Goal: Ask a question

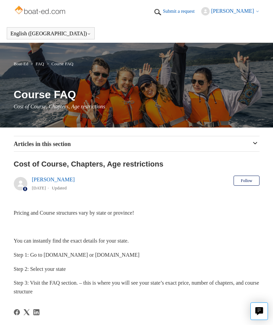
click at [253, 13] on span "[PERSON_NAME]" at bounding box center [232, 11] width 43 height 6
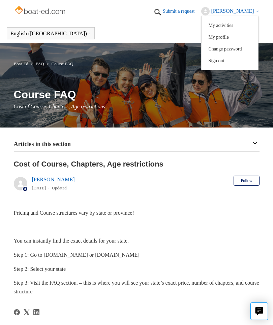
click at [247, 26] on link "My activities" at bounding box center [229, 26] width 57 height 12
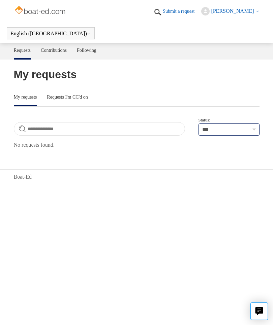
click at [256, 131] on select "**********" at bounding box center [228, 130] width 61 height 12
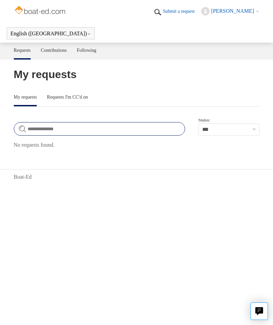
click at [154, 134] on input "Search requests" at bounding box center [99, 128] width 171 height 13
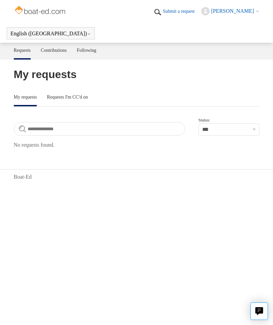
click at [158, 154] on body "Skip to main content Submit a request Joe Squillante My activities My profile C…" at bounding box center [136, 92] width 273 height 185
click at [87, 98] on link "Requests I'm CC'd on" at bounding box center [67, 97] width 41 height 15
click at [187, 13] on link "Submit a request" at bounding box center [182, 11] width 38 height 7
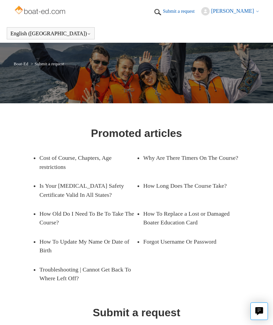
scroll to position [43, 0]
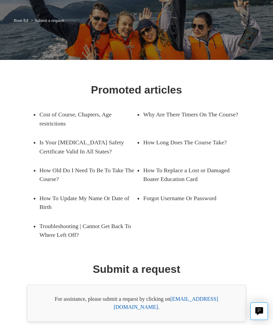
click at [132, 298] on div "For assistance, please submit a request by clicking on support@boat-ed.com ." at bounding box center [136, 303] width 219 height 37
click at [156, 300] on div "For assistance, please submit a request by clicking on support@boat-ed.com ." at bounding box center [136, 303] width 219 height 37
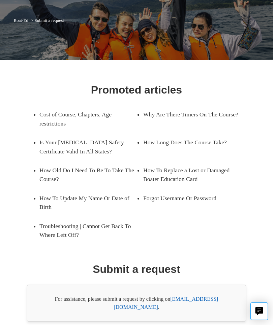
click at [187, 301] on link "support@boat-ed.com" at bounding box center [166, 303] width 104 height 14
